Goal: Task Accomplishment & Management: Use online tool/utility

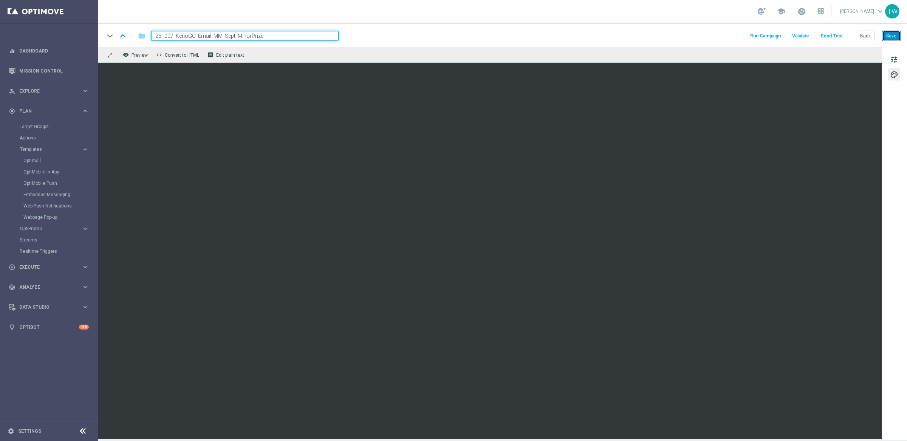
click at [896, 33] on button "Save" at bounding box center [891, 36] width 19 height 11
click at [886, 34] on button "Save" at bounding box center [891, 36] width 19 height 11
click at [898, 59] on span "tune" at bounding box center [894, 60] width 8 height 10
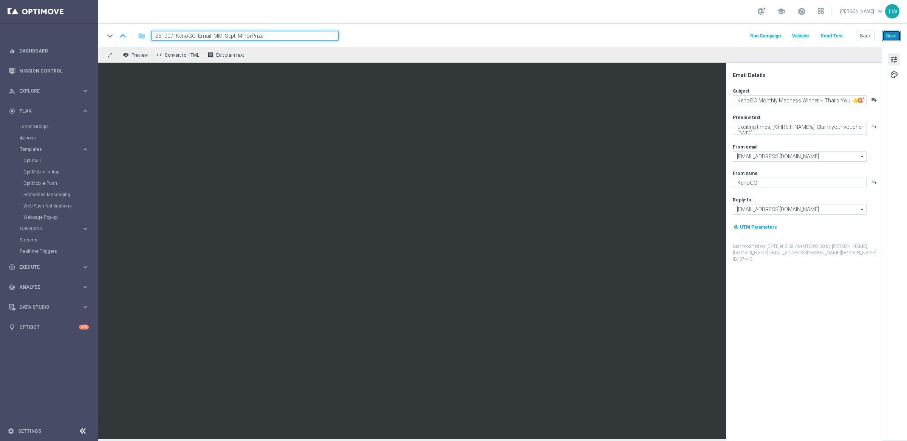
click at [894, 34] on button "Save" at bounding box center [891, 36] width 19 height 11
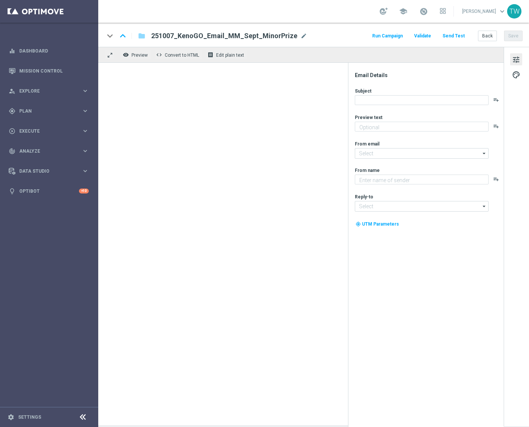
type textarea "Claim your voucher [DATE]!"
type textarea "KenoGO"
type input "[EMAIL_ADDRESS][DOMAIN_NAME]"
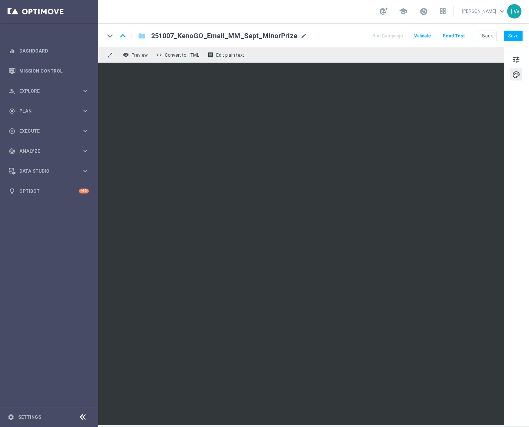
click at [335, 53] on div "remove_red_eye Preview code Convert to HTML receipt Edit plain text" at bounding box center [300, 55] width 405 height 16
click at [514, 32] on button "Save" at bounding box center [513, 36] width 19 height 11
click at [515, 38] on button "Save" at bounding box center [513, 36] width 19 height 11
click at [519, 57] on span "tune" at bounding box center [516, 60] width 8 height 10
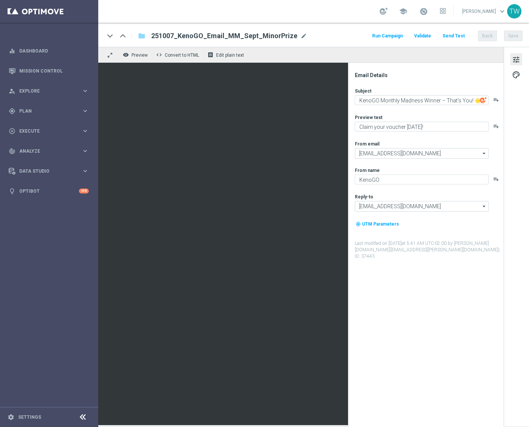
click at [517, 58] on span "tune" at bounding box center [516, 60] width 8 height 10
